Goal: Navigation & Orientation: Find specific page/section

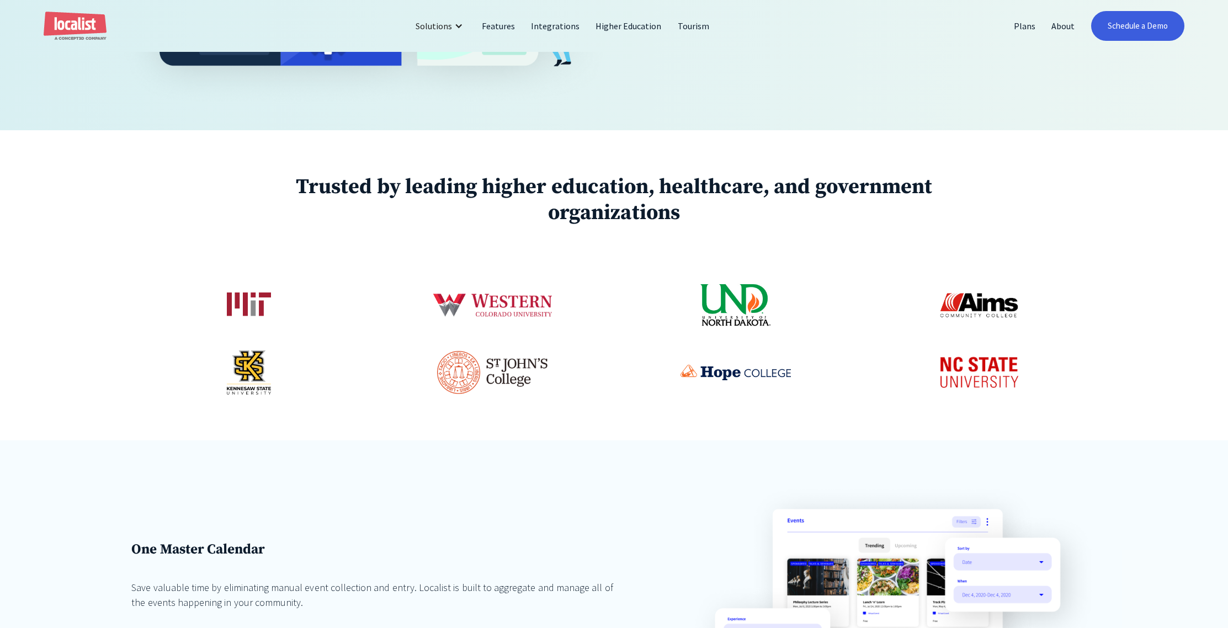
scroll to position [622, 0]
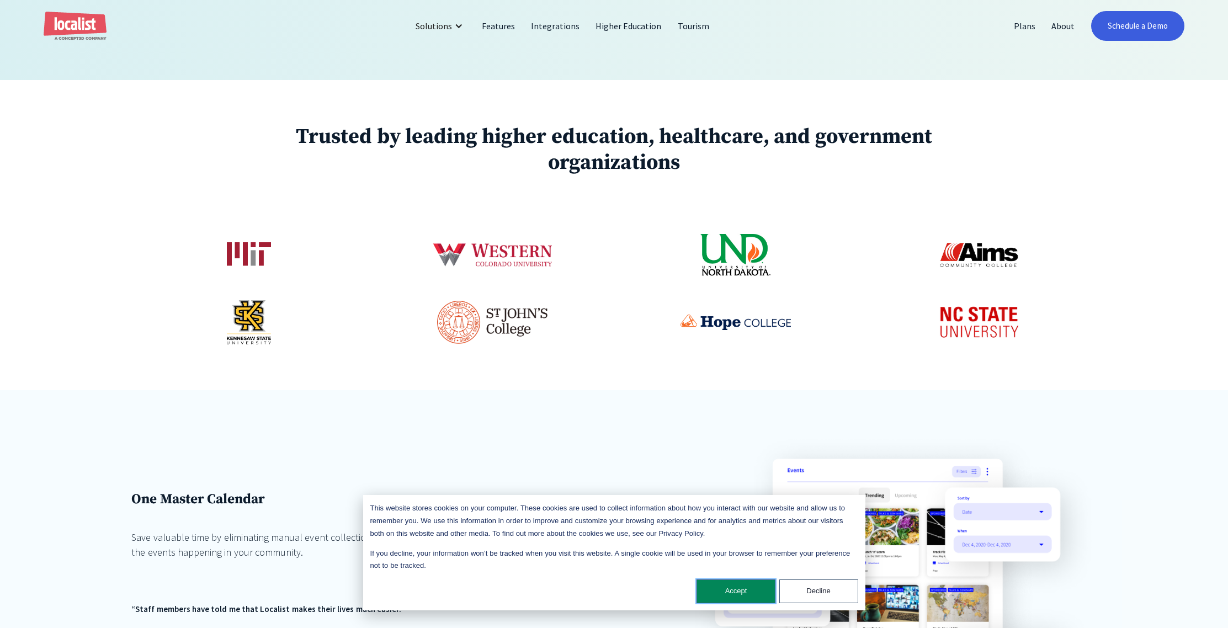
click at [735, 594] on button "Accept" at bounding box center [736, 592] width 79 height 24
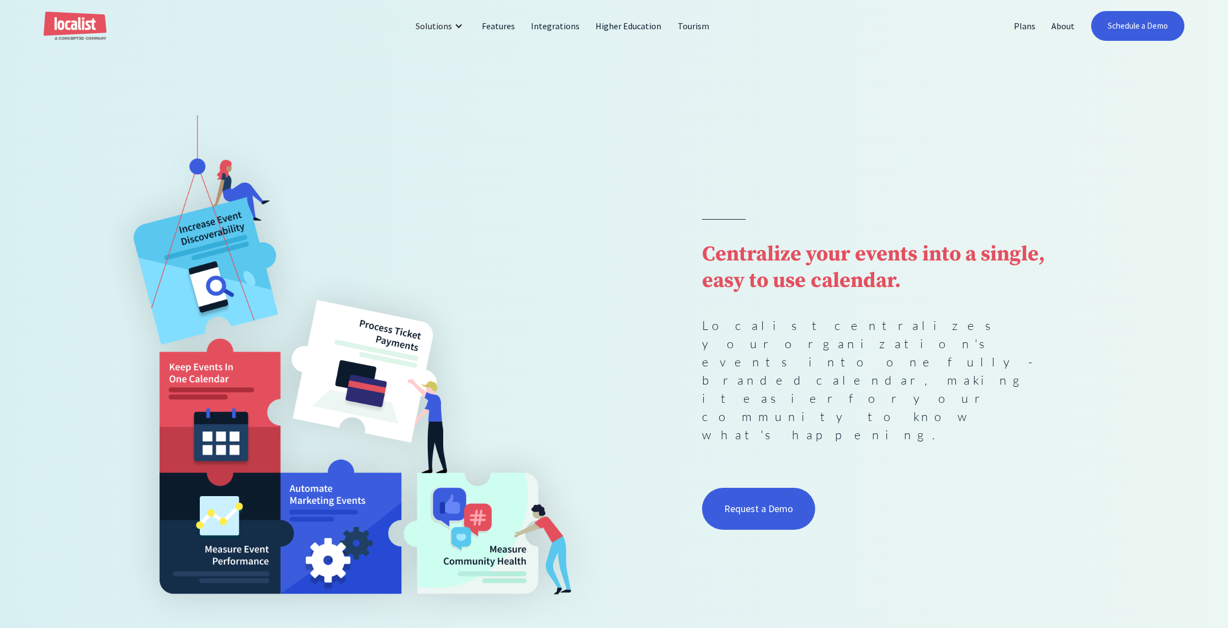
scroll to position [0, 0]
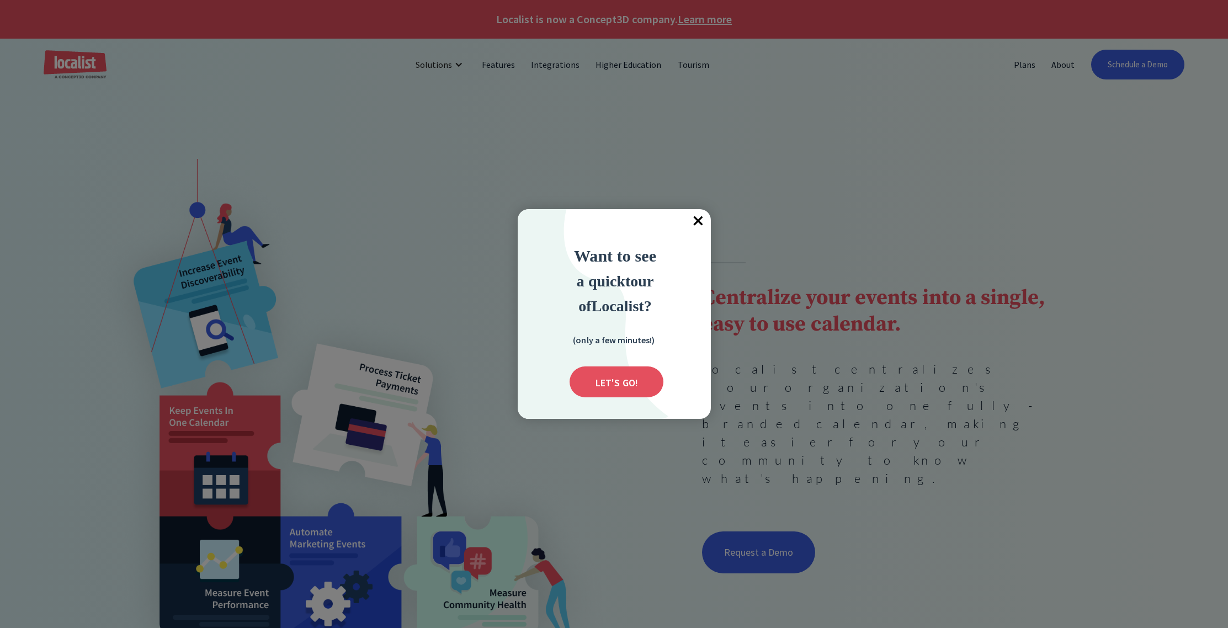
click at [703, 223] on span "×" at bounding box center [699, 221] width 24 height 24
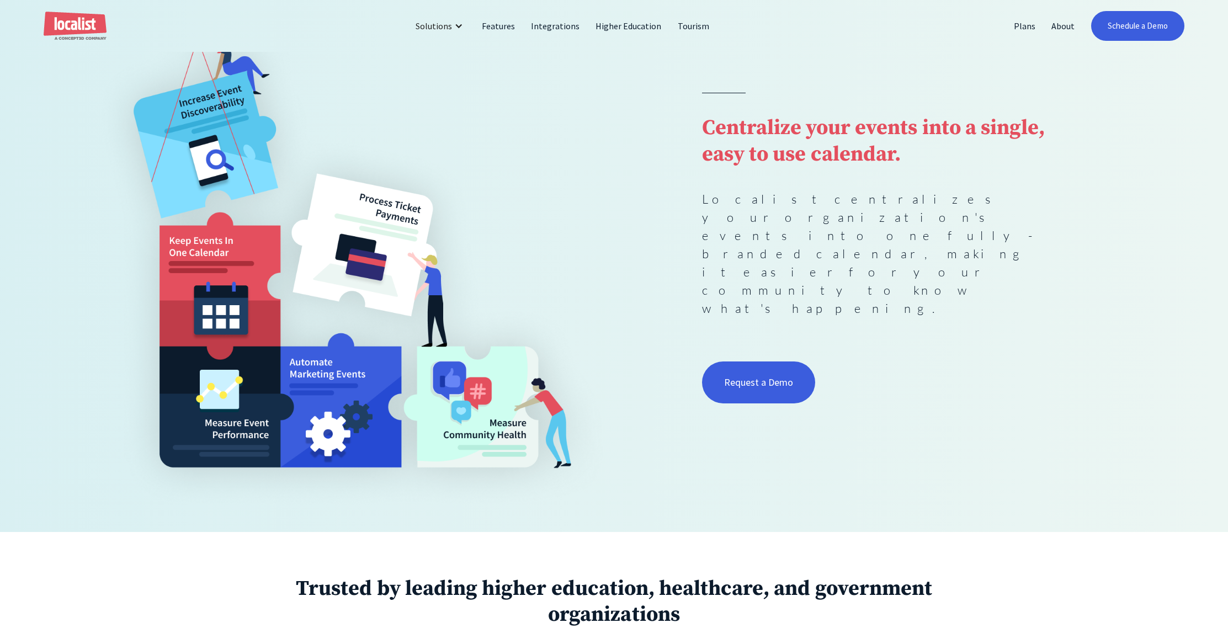
scroll to position [125, 0]
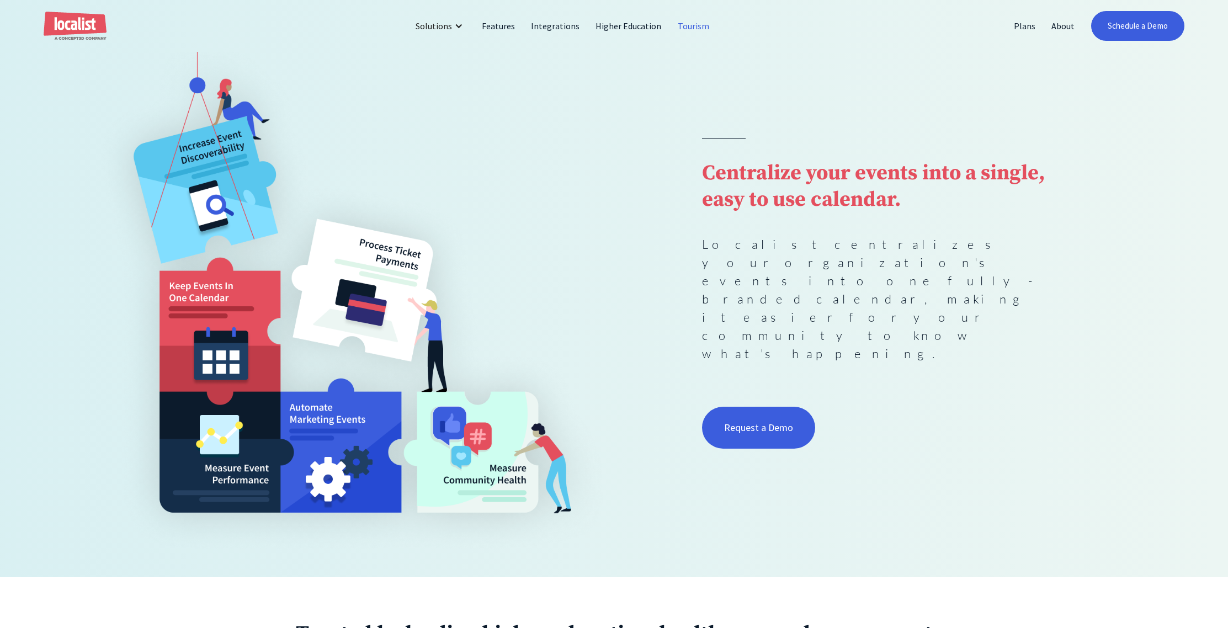
click at [687, 29] on link "Tourism" at bounding box center [693, 26] width 47 height 27
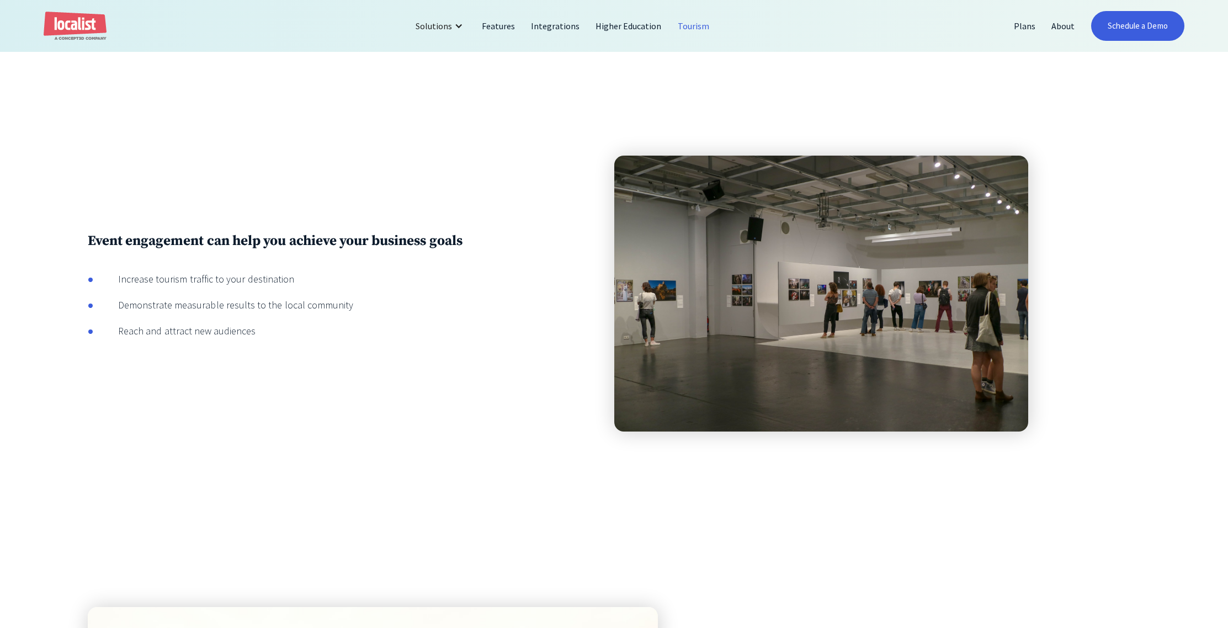
scroll to position [1325, 0]
